Goal: Find specific page/section: Find specific page/section

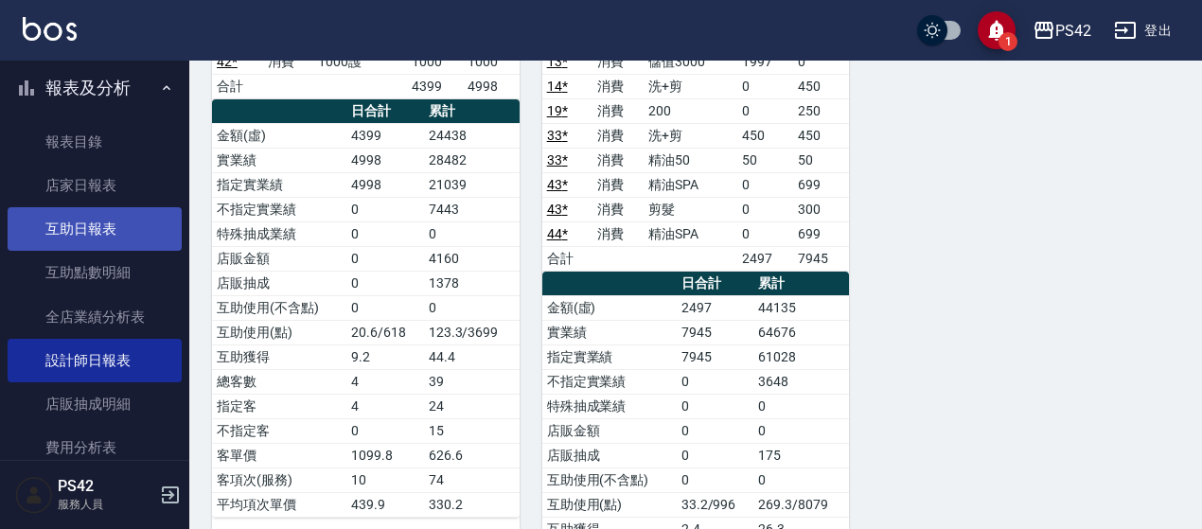
scroll to position [473, 0]
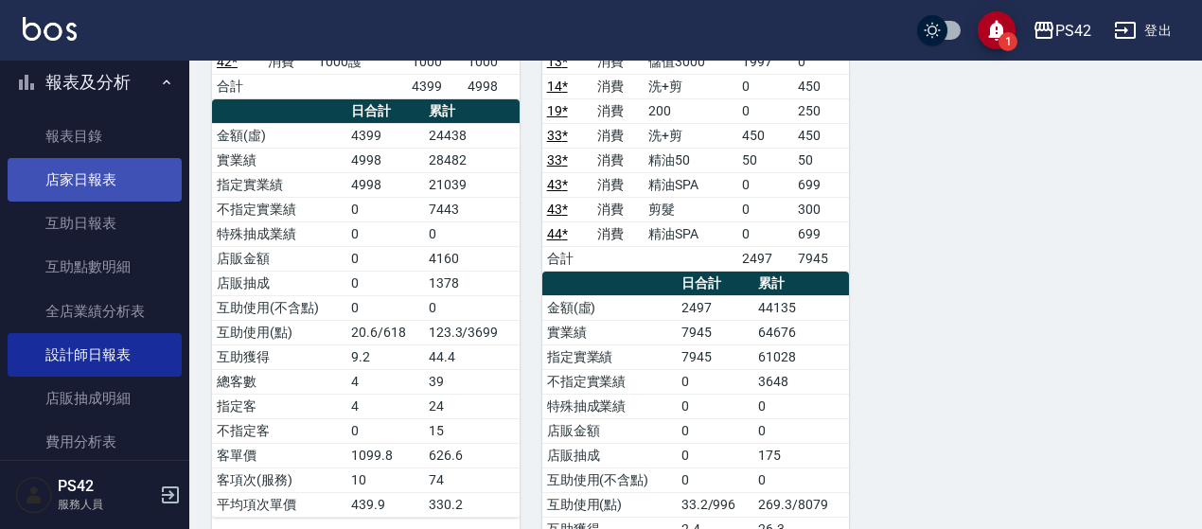
click at [112, 173] on link "店家日報表" at bounding box center [95, 180] width 174 height 44
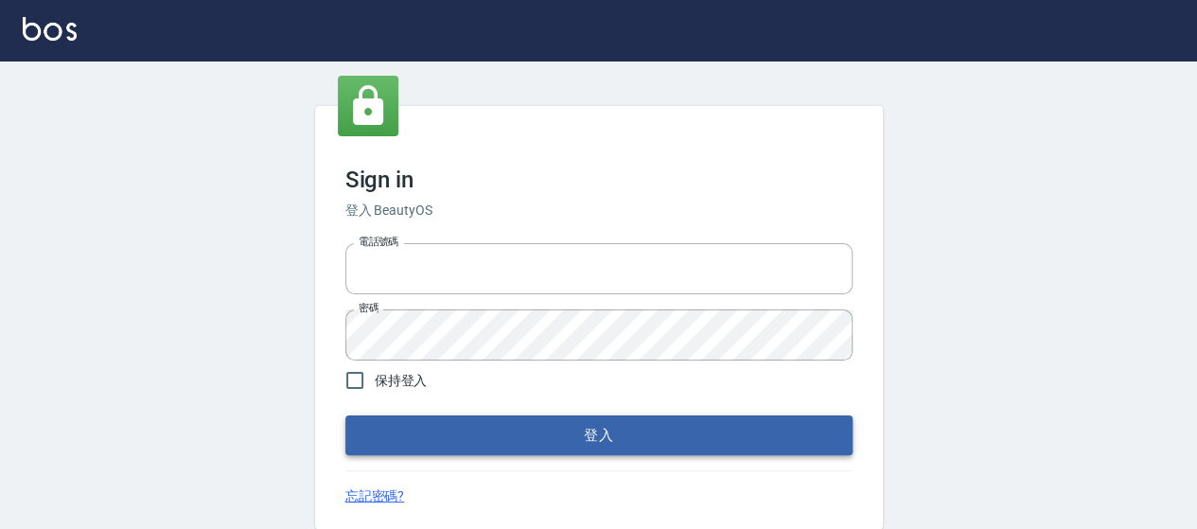
type input "0426657169"
click at [556, 439] on button "登入" at bounding box center [598, 435] width 507 height 40
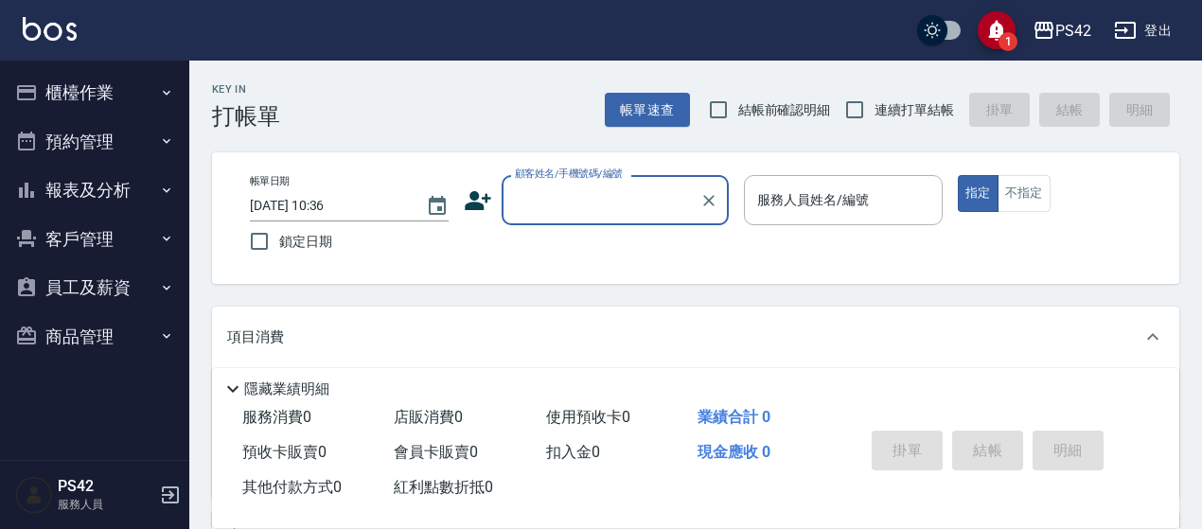
click at [89, 200] on button "報表及分析" at bounding box center [95, 190] width 174 height 49
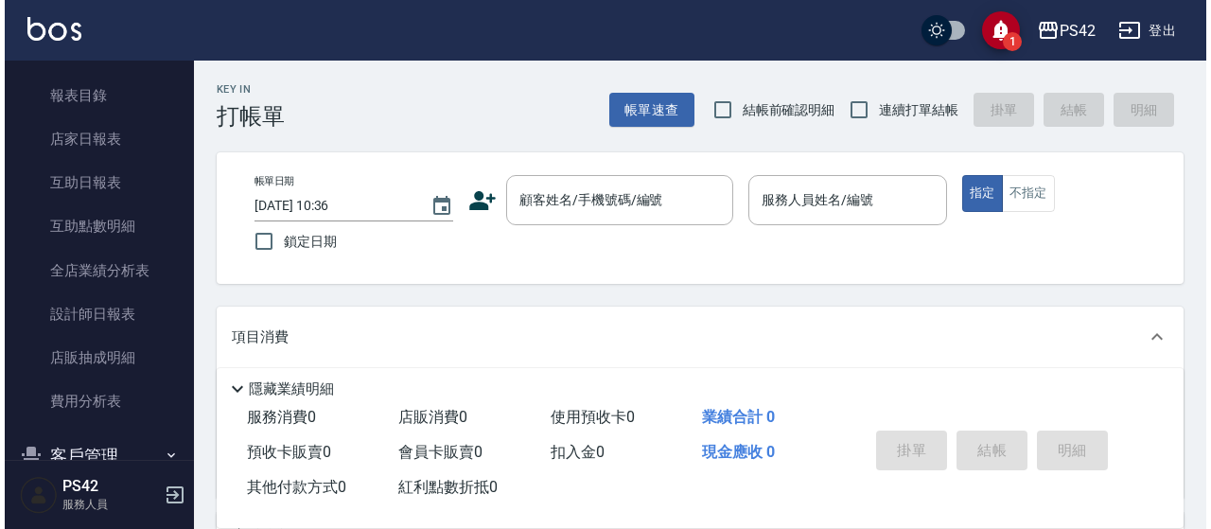
scroll to position [284, 0]
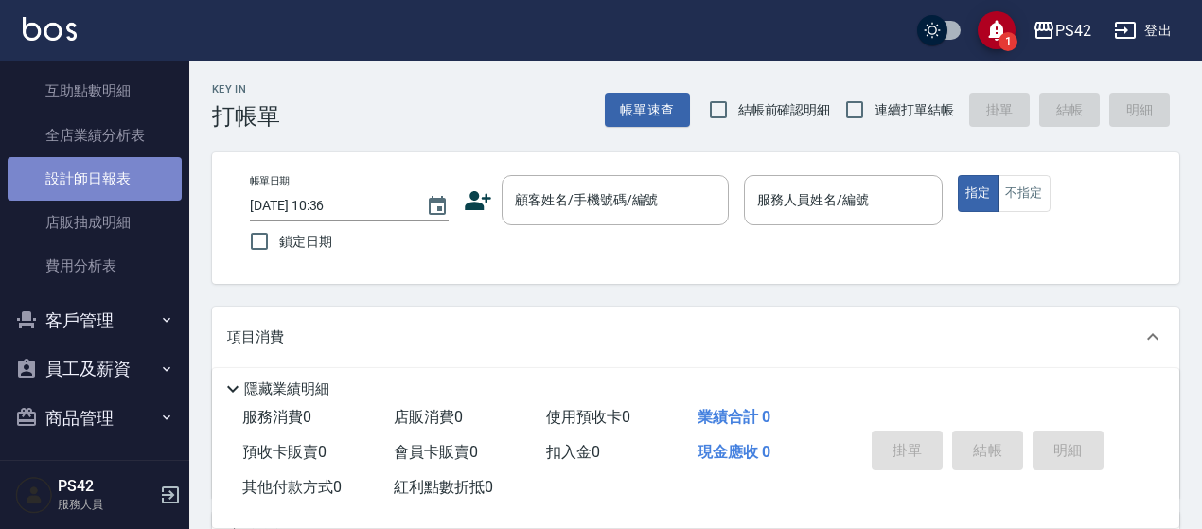
click at [125, 181] on link "設計師日報表" at bounding box center [95, 179] width 174 height 44
